Goal: Information Seeking & Learning: Learn about a topic

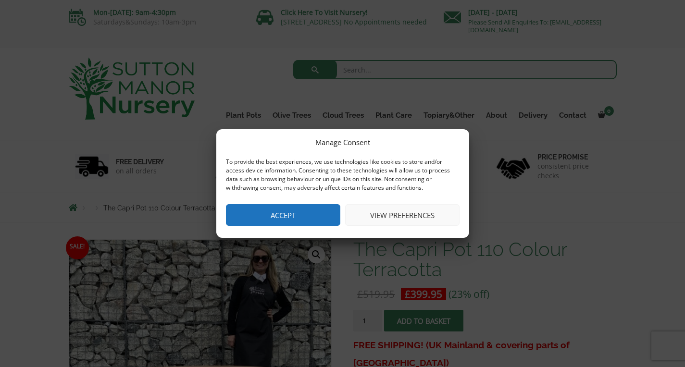
click at [289, 211] on button "Accept" at bounding box center [283, 215] width 114 height 22
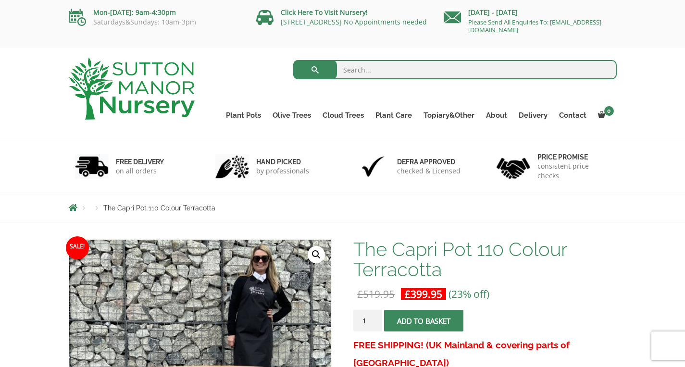
click at [384, 68] on input "search" at bounding box center [454, 69] width 323 height 19
type input "super large pots"
click at [315, 70] on button "submit" at bounding box center [315, 69] width 44 height 19
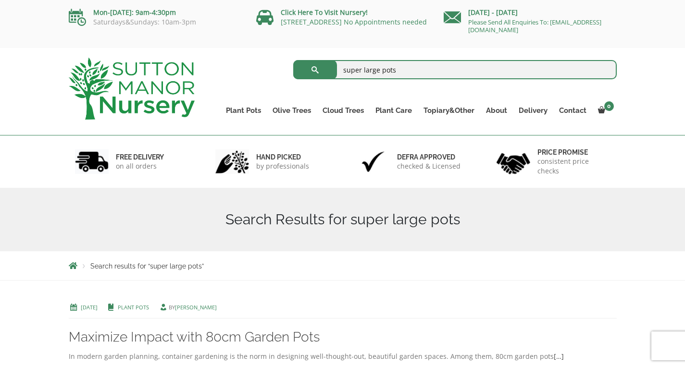
drag, startPoint x: 360, startPoint y: 69, endPoint x: 337, endPoint y: 68, distance: 23.1
click at [337, 68] on input "super large pots" at bounding box center [454, 69] width 323 height 19
type input "very large pots"
click at [315, 70] on button "submit" at bounding box center [315, 69] width 44 height 19
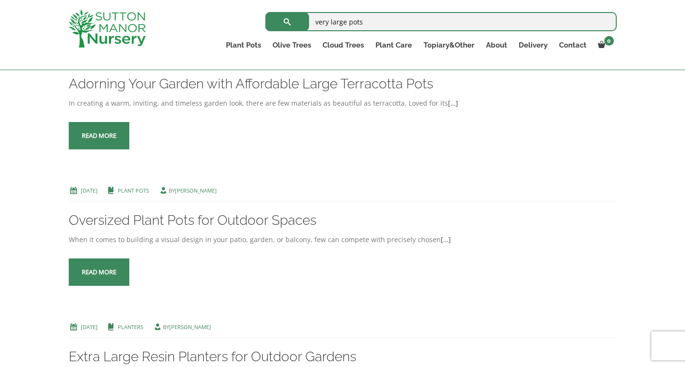
scroll to position [240, 0]
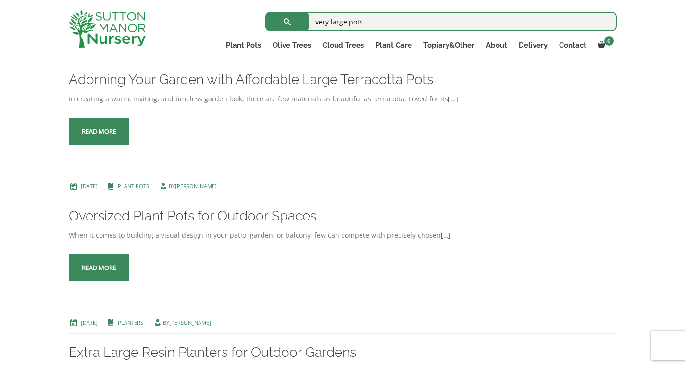
click at [99, 268] on span at bounding box center [99, 268] width 0 height 0
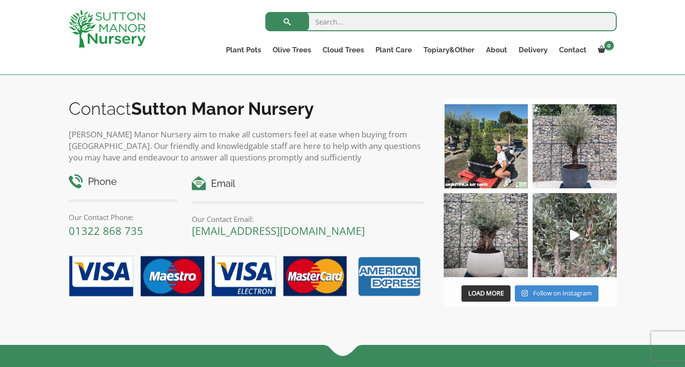
scroll to position [973, 0]
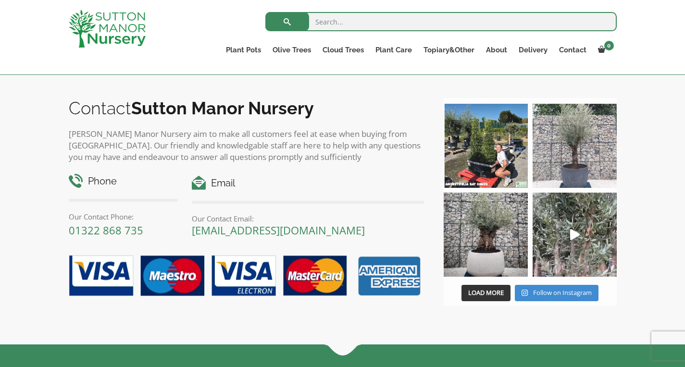
click at [497, 155] on img at bounding box center [485, 146] width 84 height 84
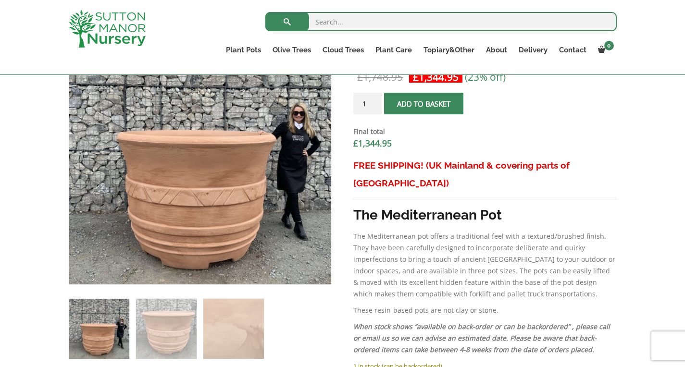
scroll to position [349, 0]
